Goal: Complete application form

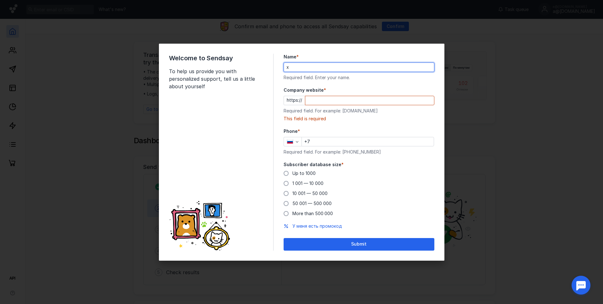
click at [328, 73] on div "Name * x Required field. Enter your name." at bounding box center [359, 67] width 151 height 27
type input "x dwa"
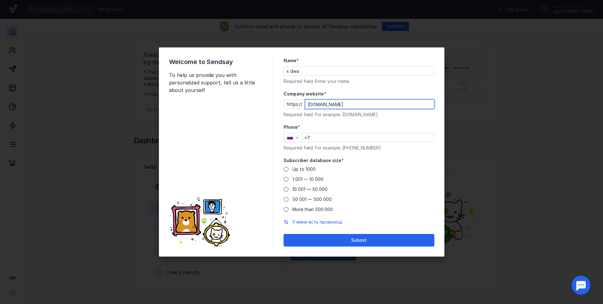
type input "[DOMAIN_NAME]"
click at [337, 141] on input "+7" at bounding box center [368, 137] width 132 height 9
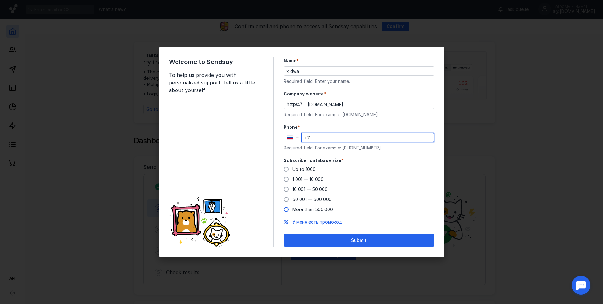
paste input "[PHONE_NUMBER]"
type input "[PHONE_NUMBER]"
click at [295, 170] on span "Up to 1000" at bounding box center [304, 169] width 23 height 5
click at [0, 0] on input "Up to 1000" at bounding box center [0, 0] width 0 height 0
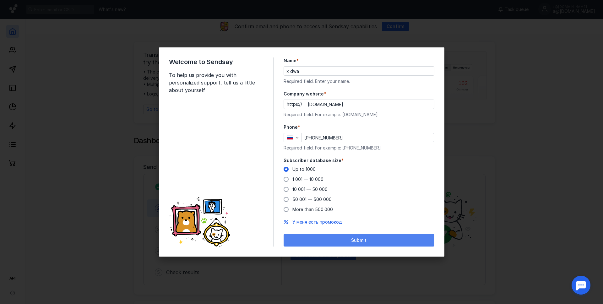
click at [334, 240] on div "Submit" at bounding box center [359, 240] width 145 height 5
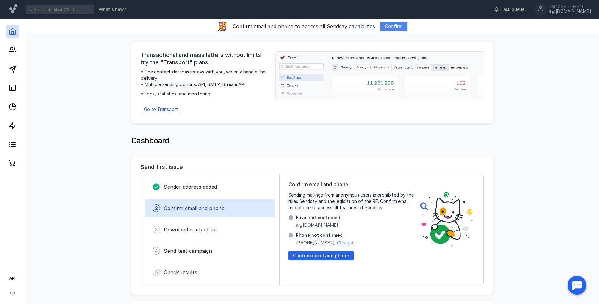
click at [389, 25] on span "Confirm" at bounding box center [394, 26] width 18 height 5
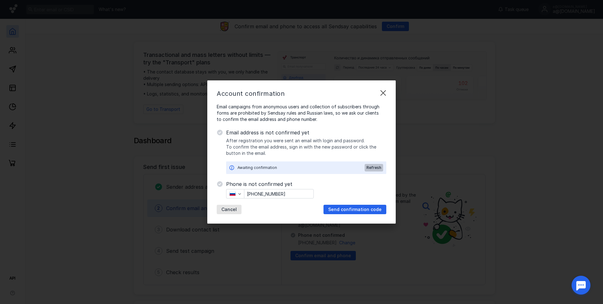
click at [367, 169] on div "Refresh" at bounding box center [374, 168] width 17 height 4
click at [333, 207] on span "Send confirmation code" at bounding box center [354, 209] width 53 height 5
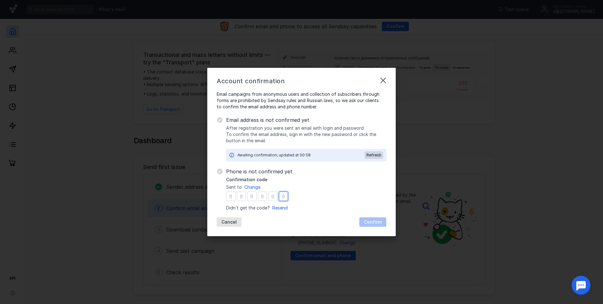
type input "2"
type input "3"
type input "9"
type input "4"
type input "1"
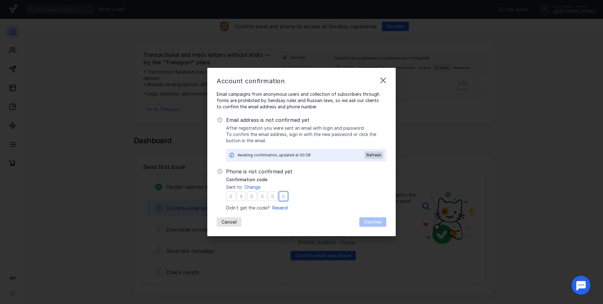
type input "2"
click at [362, 222] on div "Confirm" at bounding box center [373, 222] width 24 height 5
